Goal: Check status

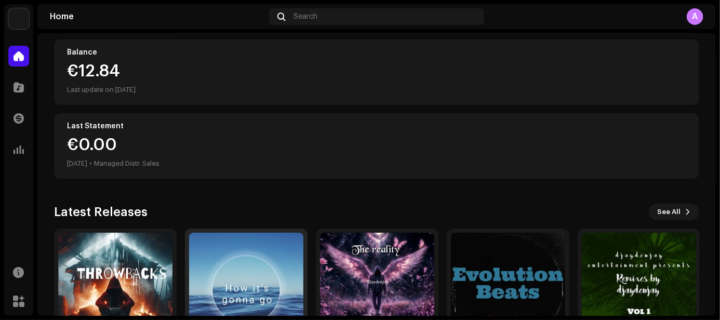
scroll to position [193, 0]
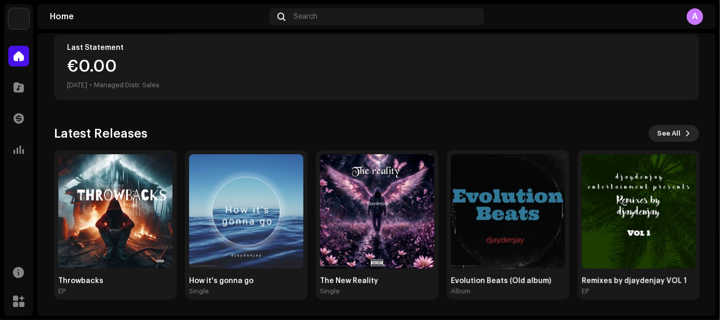
click at [672, 130] on span "See All" at bounding box center [668, 133] width 23 height 21
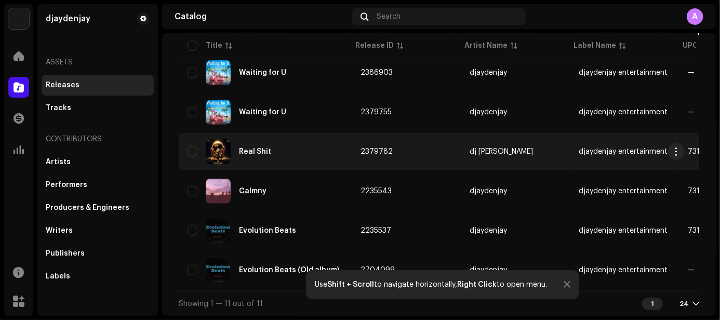
click at [263, 148] on div "Real Shit" at bounding box center [255, 151] width 32 height 7
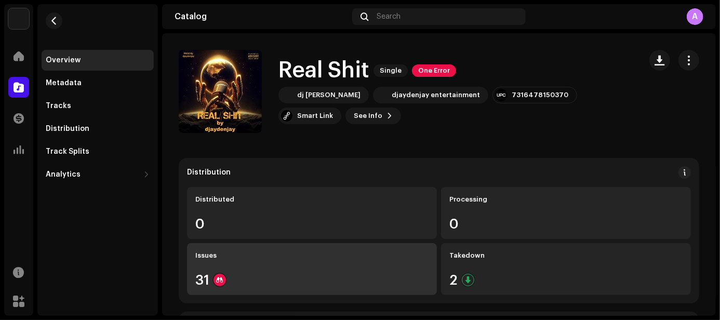
click at [228, 275] on div "31" at bounding box center [311, 280] width 233 height 14
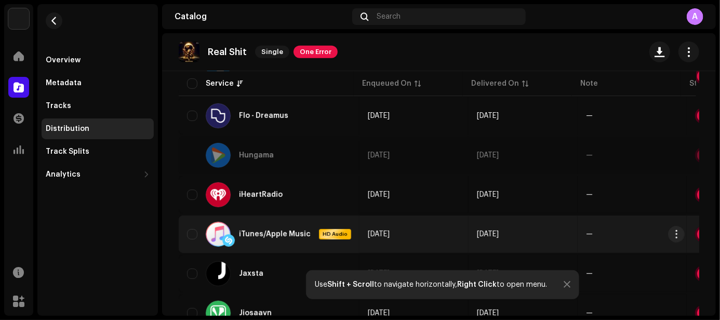
scroll to position [416, 0]
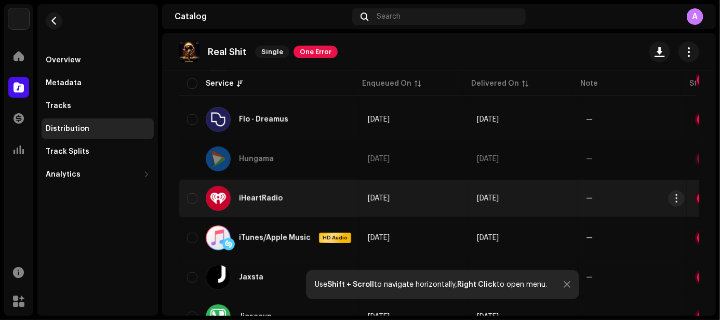
click at [268, 207] on div "iHeartRadio" at bounding box center [248, 198] width 85 height 25
click at [270, 205] on div "iHeartRadio" at bounding box center [248, 198] width 85 height 25
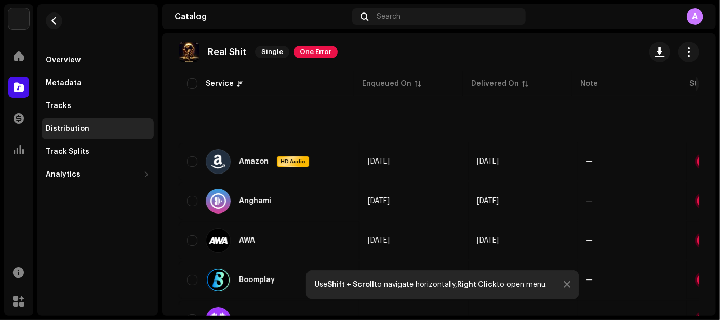
scroll to position [0, 0]
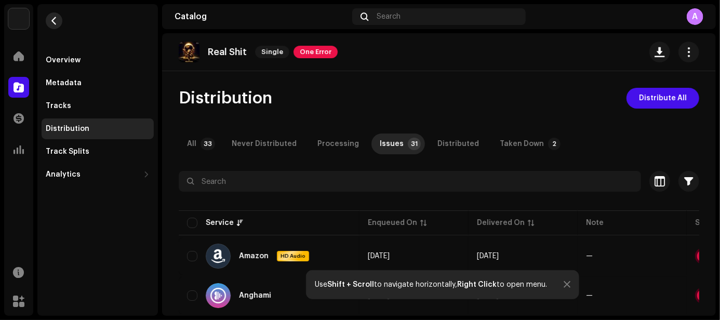
click at [50, 20] on span "button" at bounding box center [54, 21] width 8 height 8
